Goal: Information Seeking & Learning: Learn about a topic

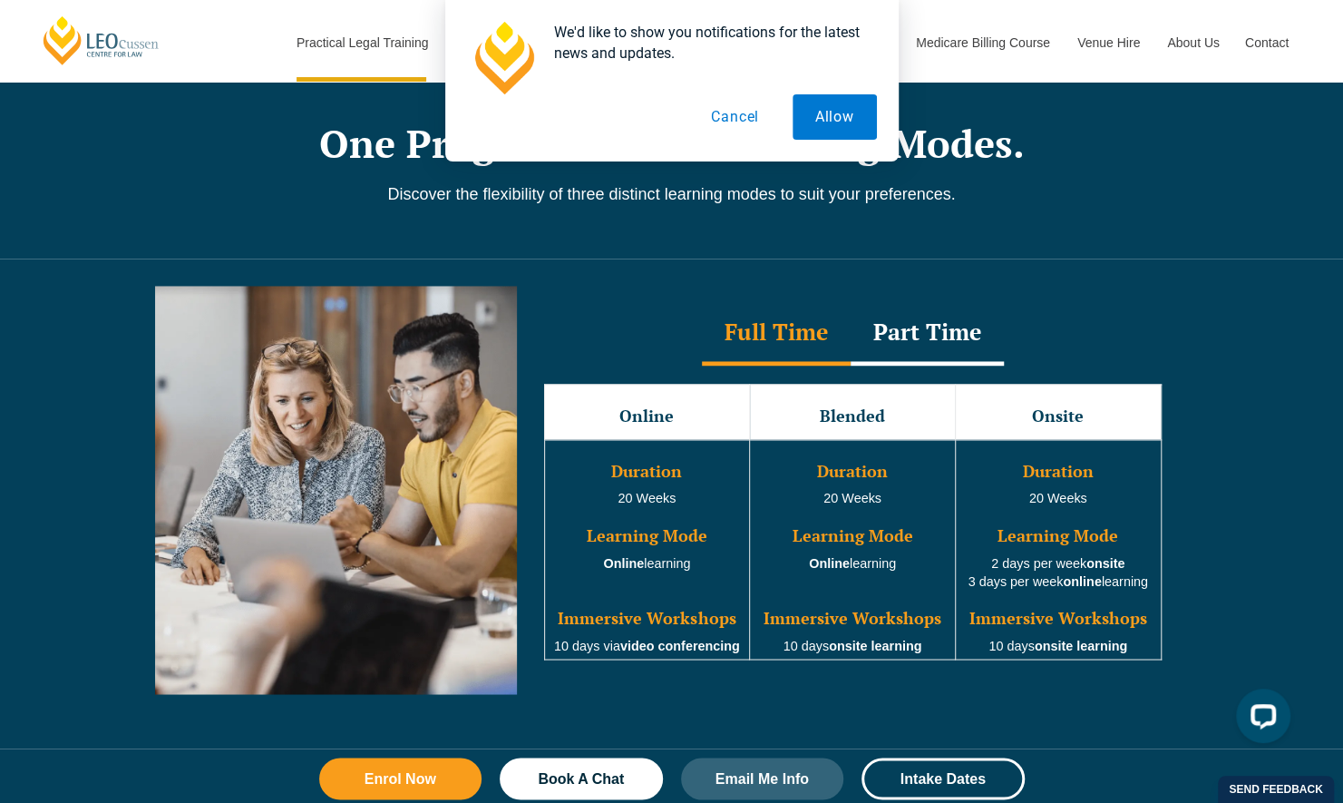
scroll to position [1535, 0]
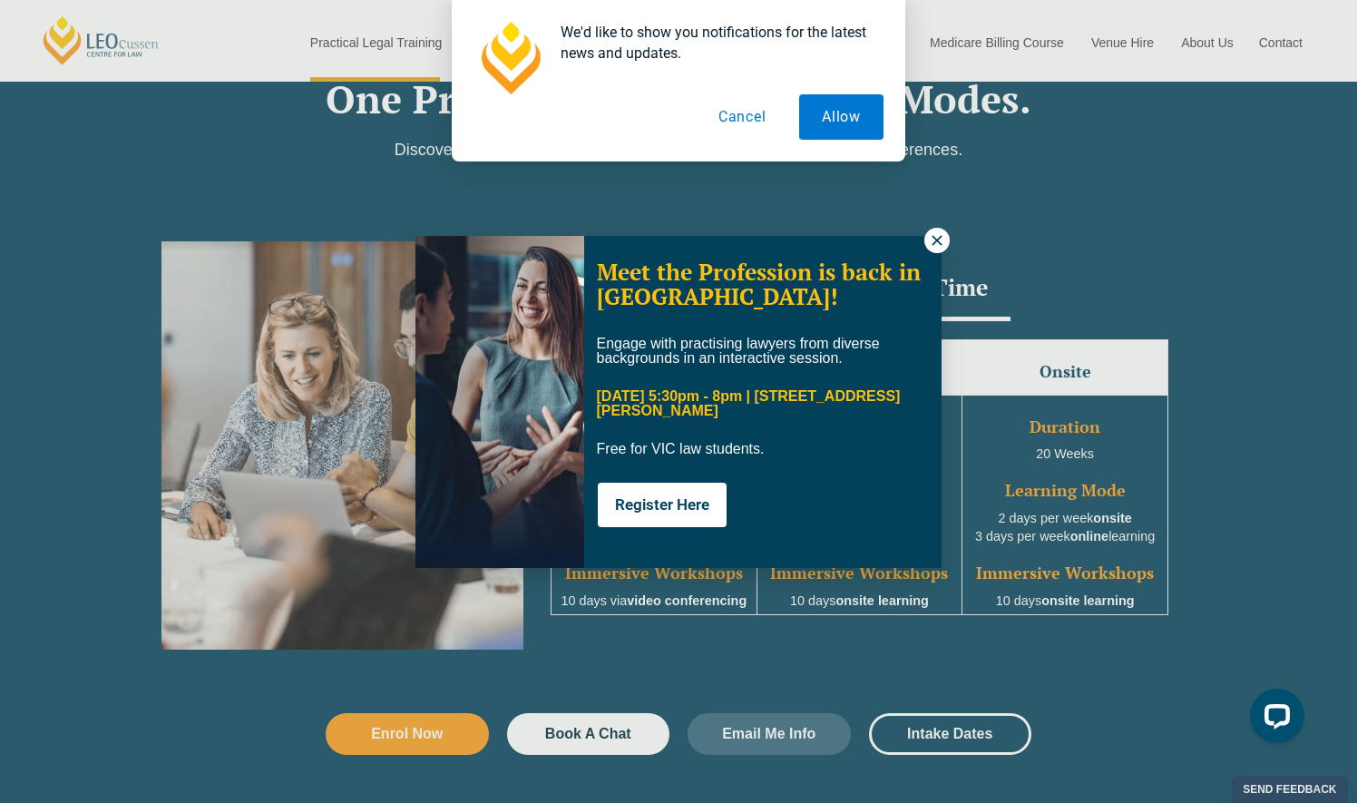
click at [933, 234] on icon at bounding box center [937, 240] width 16 height 16
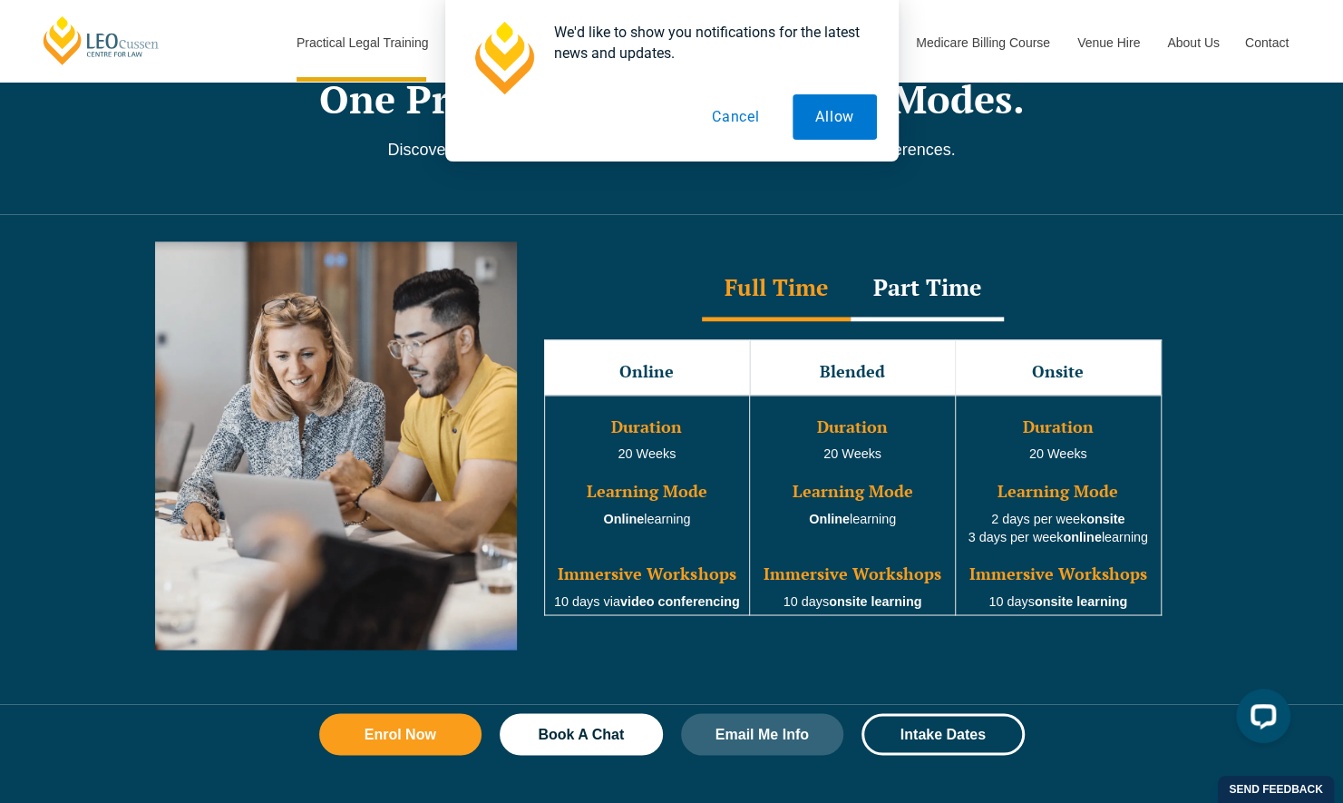
click at [758, 112] on button "Cancel" at bounding box center [734, 116] width 93 height 45
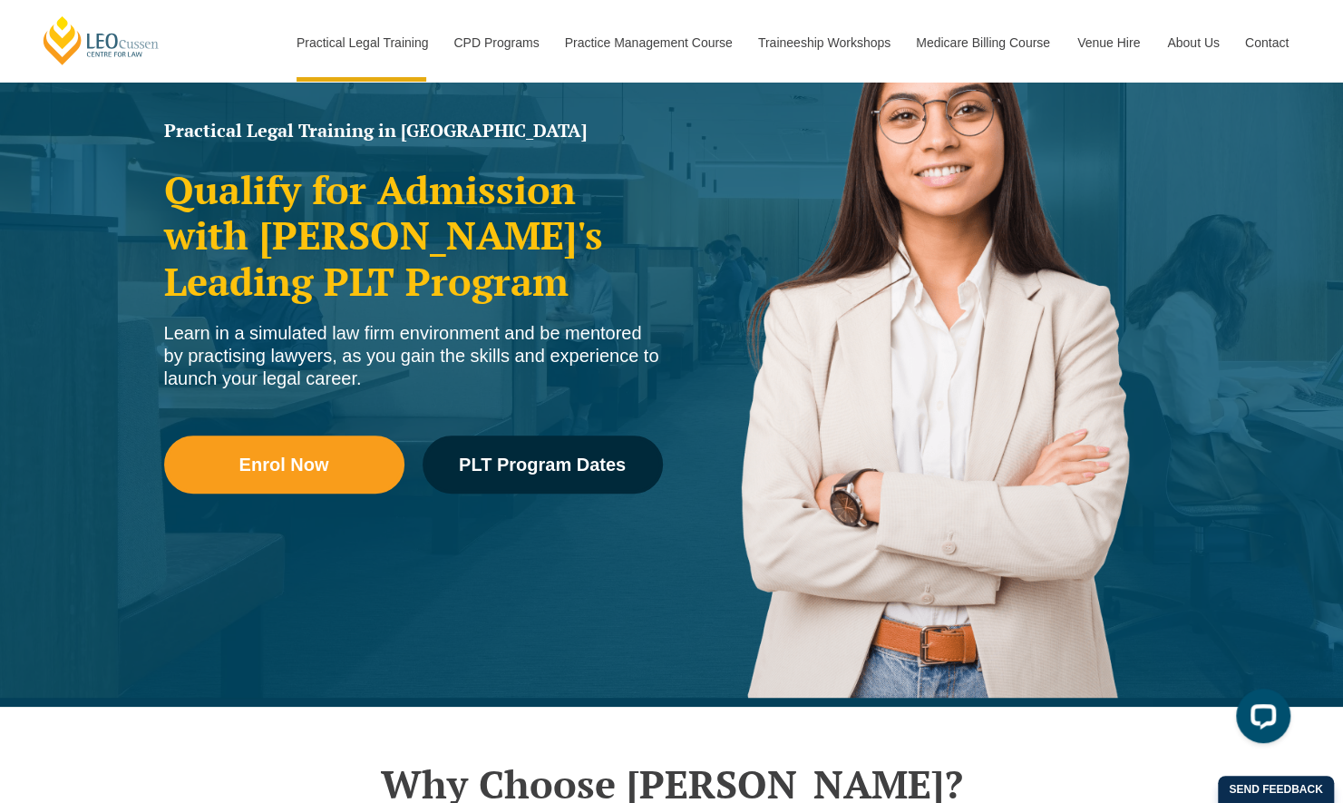
scroll to position [174, 0]
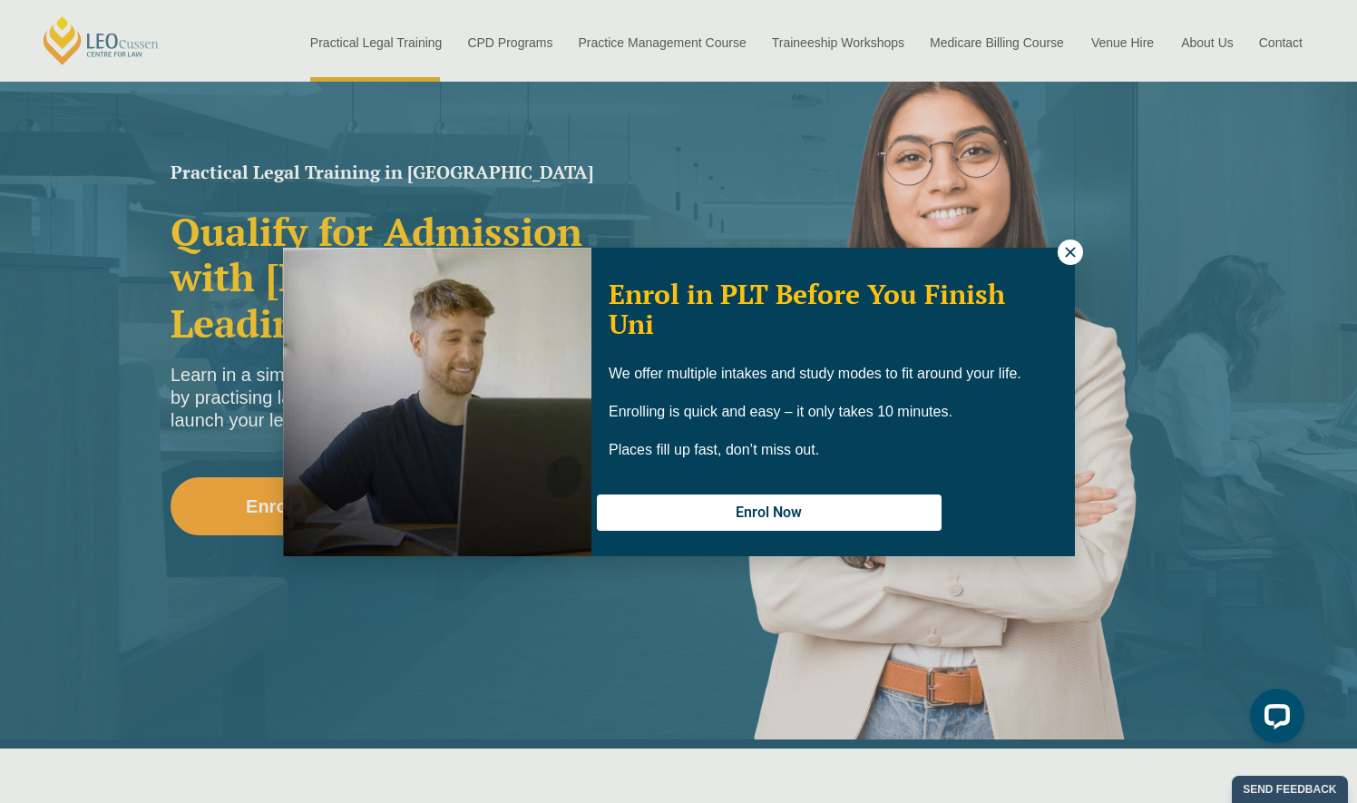
click at [1070, 250] on icon at bounding box center [1070, 252] width 10 height 10
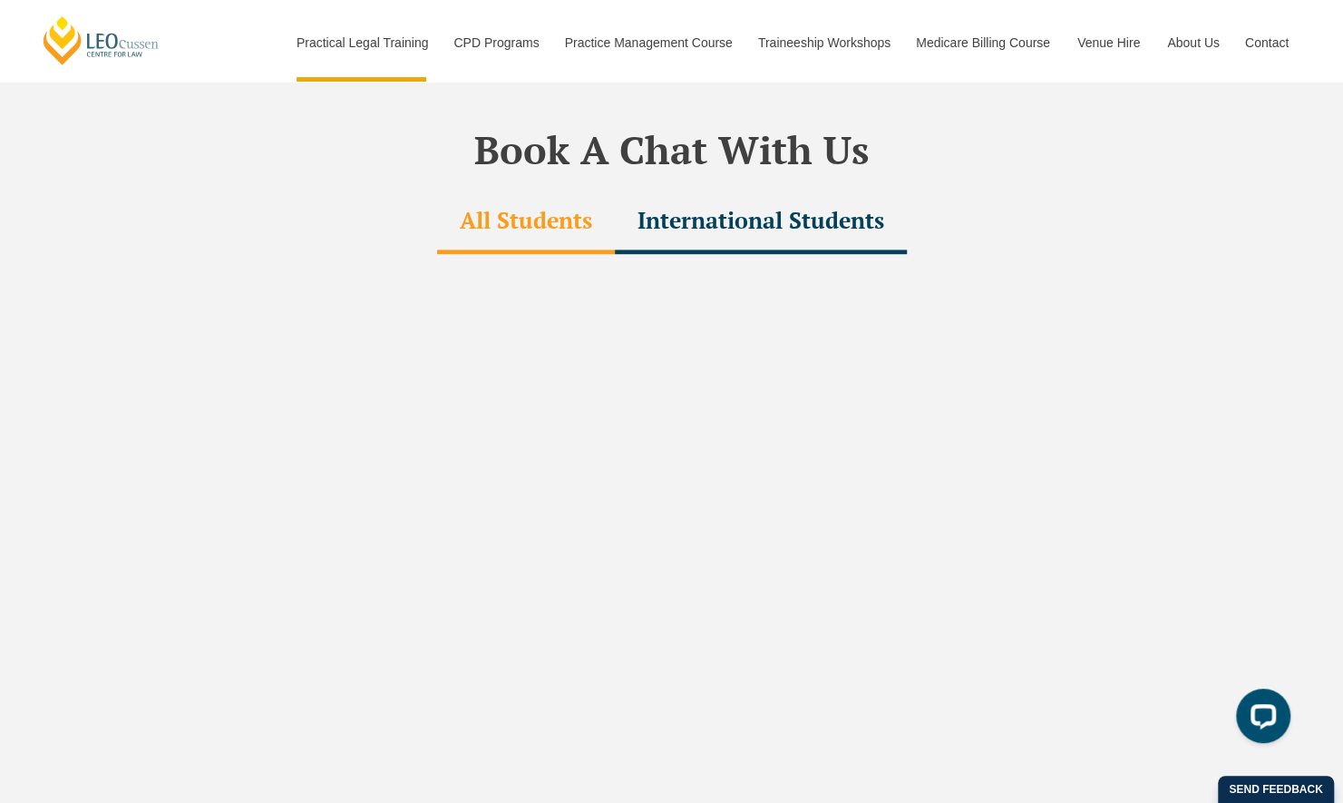
scroll to position [5443, 0]
click at [679, 189] on div "International Students" at bounding box center [761, 220] width 292 height 63
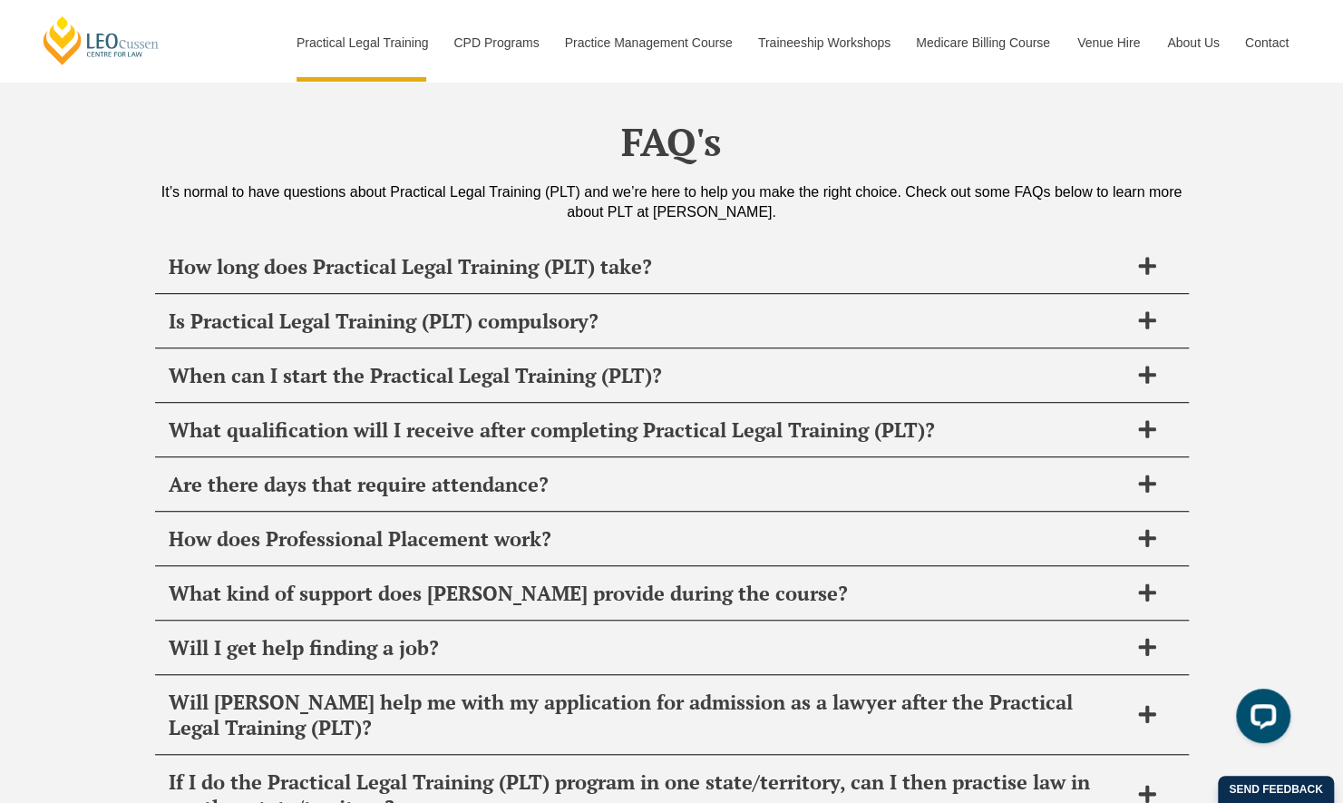
scroll to position [8527, 0]
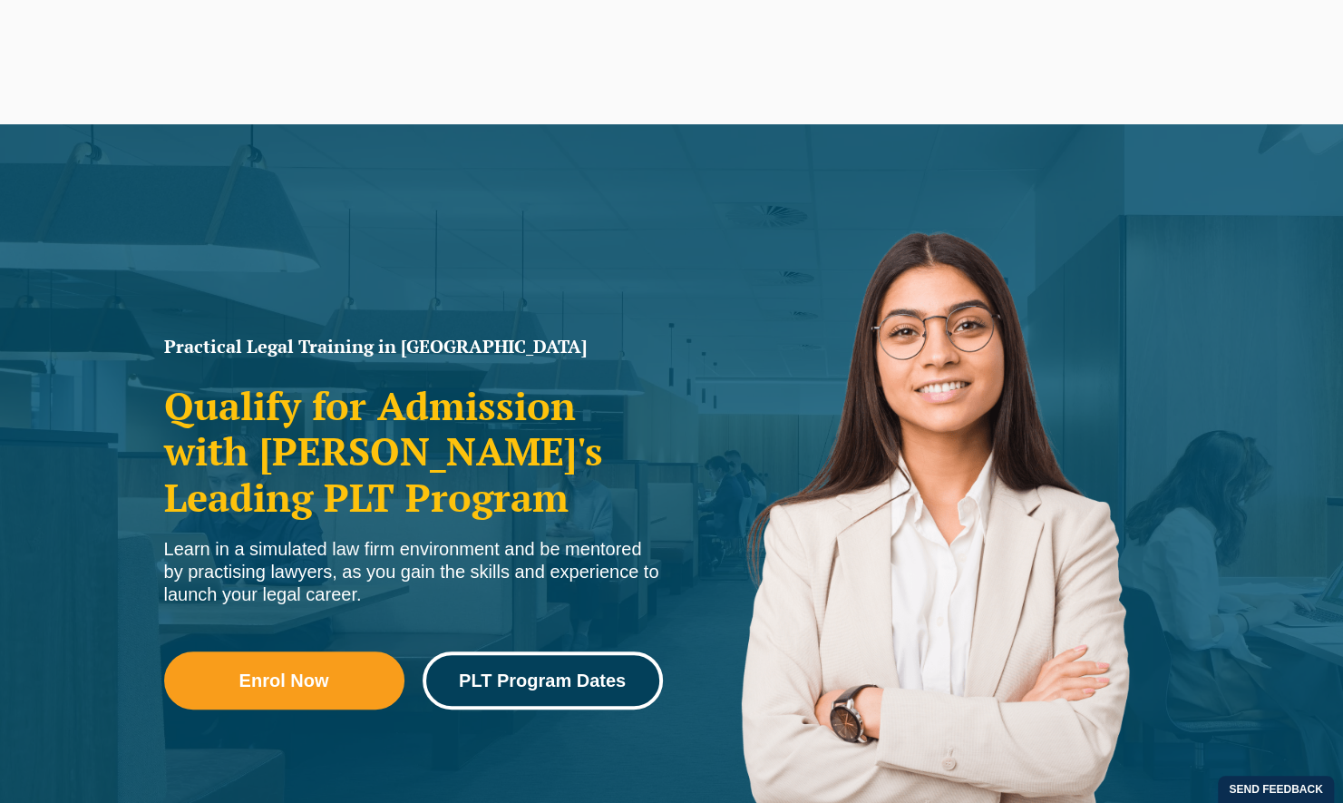
click at [531, 673] on span "PLT Program Dates" at bounding box center [542, 680] width 167 height 18
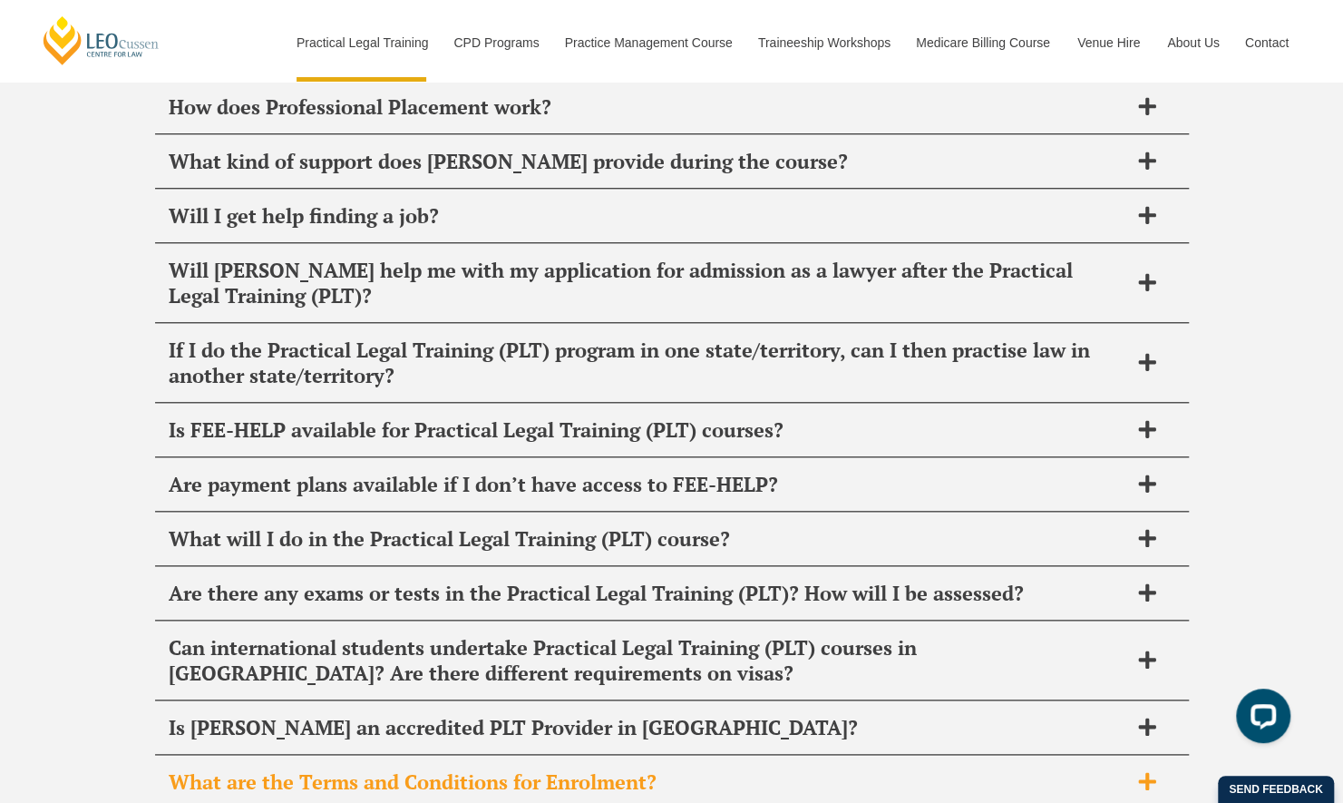
scroll to position [8872, 0]
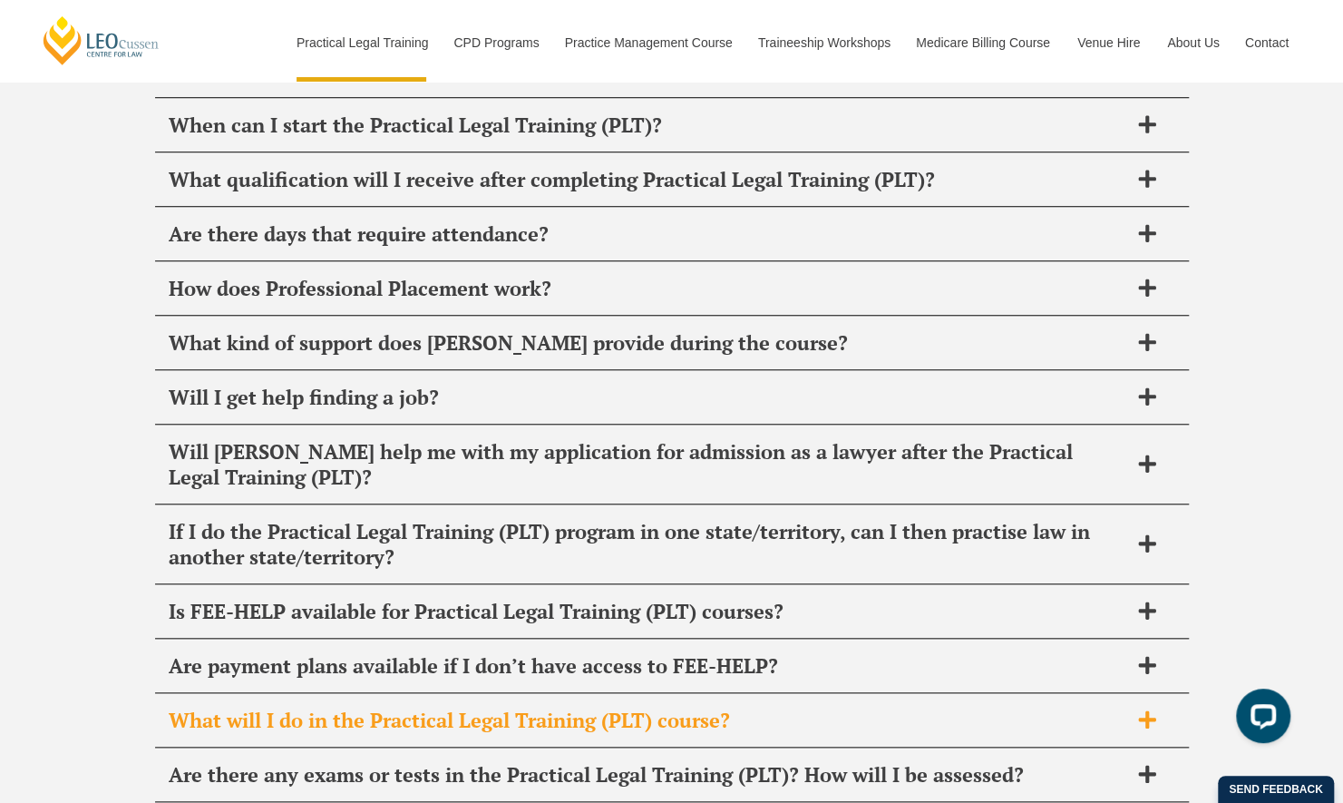
click at [414, 694] on div "What will I do in the Practical Legal Training (PLT) course?" at bounding box center [672, 721] width 1034 height 54
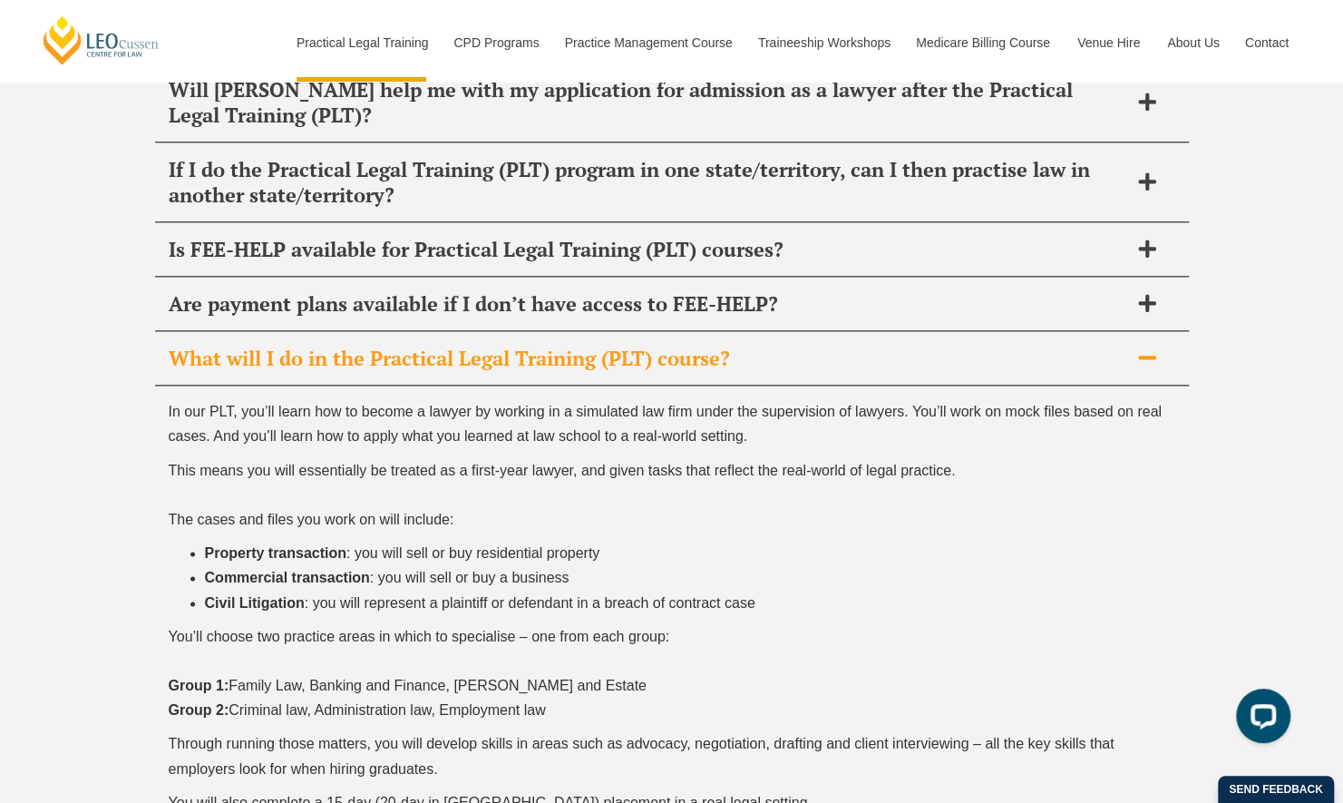
scroll to position [9234, 0]
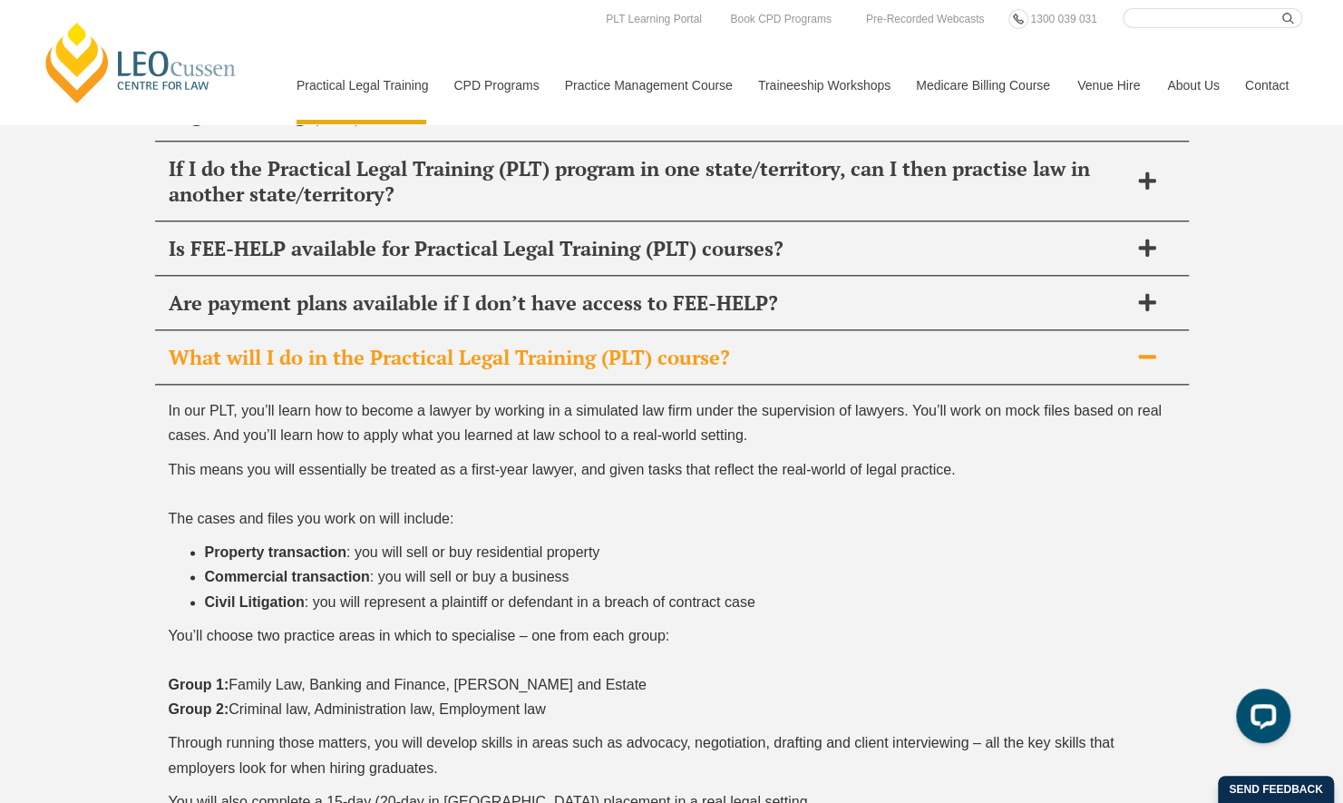
click at [580, 623] on p "You’ll choose two practice areas in which to specialise – one from each group: …" at bounding box center [672, 672] width 1007 height 99
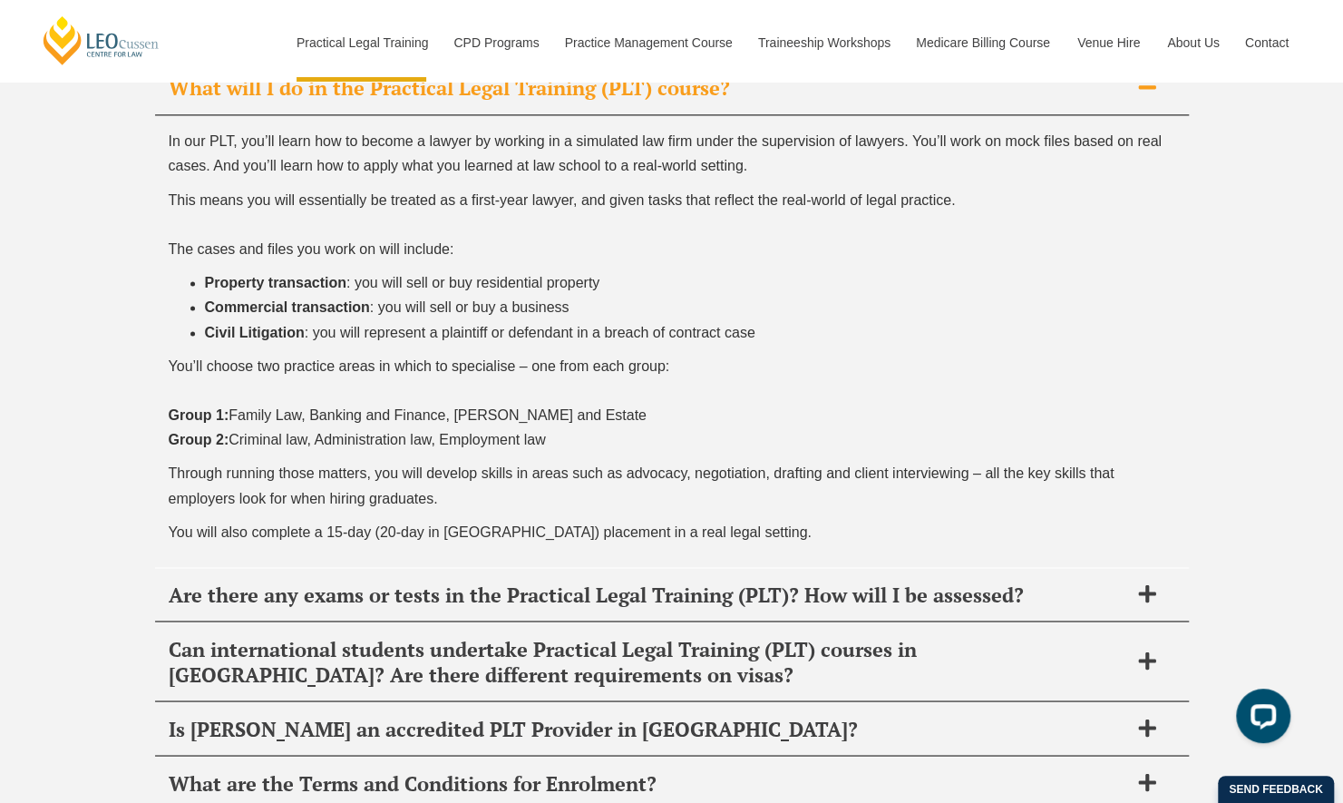
scroll to position [9506, 0]
